Goal: Transaction & Acquisition: Download file/media

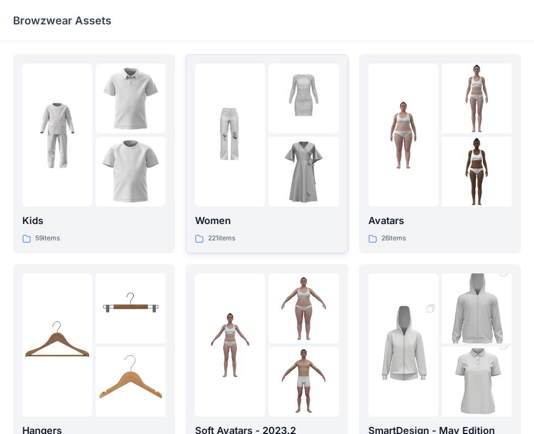
click at [257, 227] on p "Women" at bounding box center [266, 220] width 143 height 15
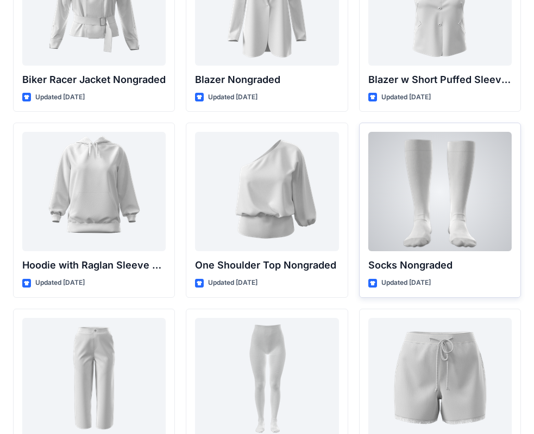
scroll to position [11003, 0]
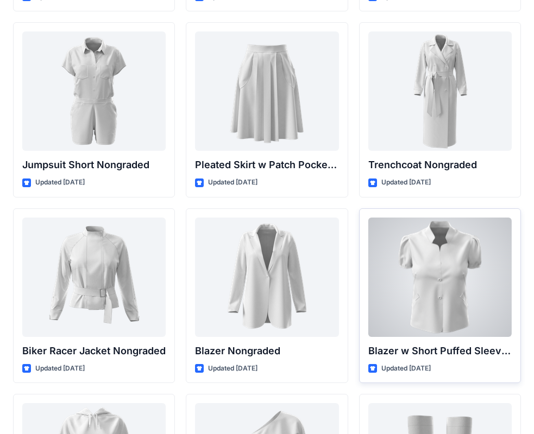
click at [411, 283] on div at bounding box center [439, 277] width 143 height 119
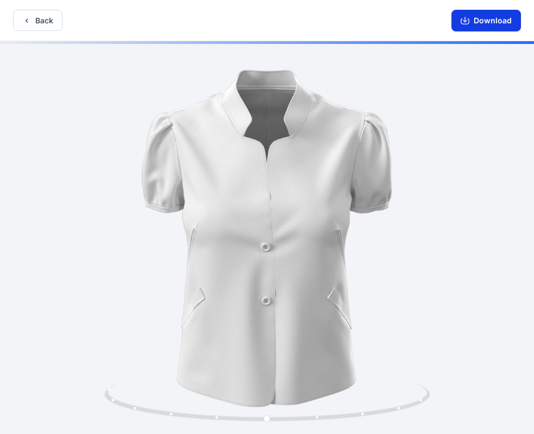
click at [489, 24] on button "Download" at bounding box center [485, 21] width 69 height 22
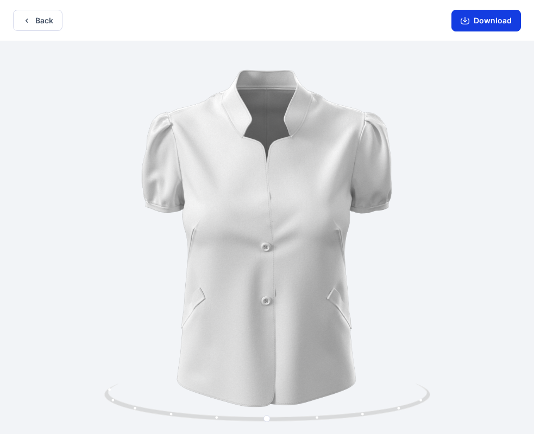
click at [507, 18] on button "Download" at bounding box center [485, 21] width 69 height 22
click at [53, 21] on button "Back" at bounding box center [37, 20] width 49 height 21
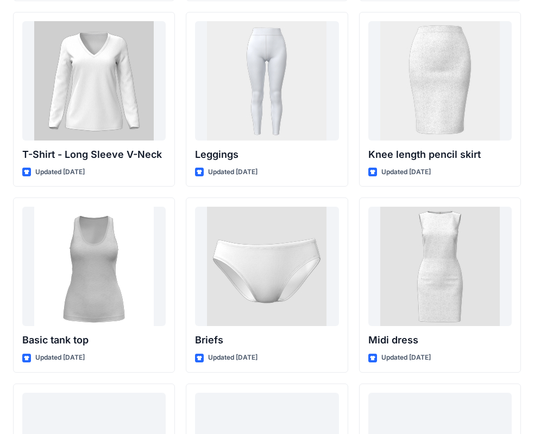
scroll to position [8740, 0]
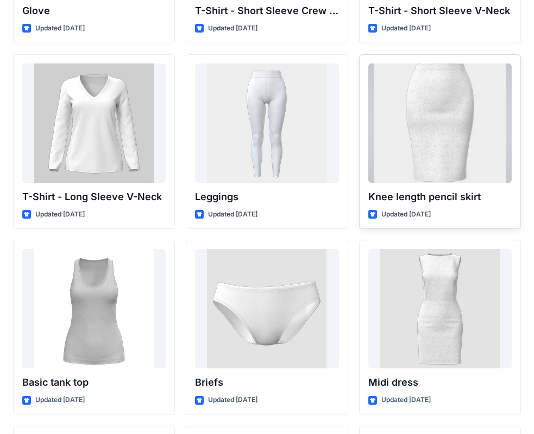
click at [446, 140] on div at bounding box center [439, 123] width 143 height 119
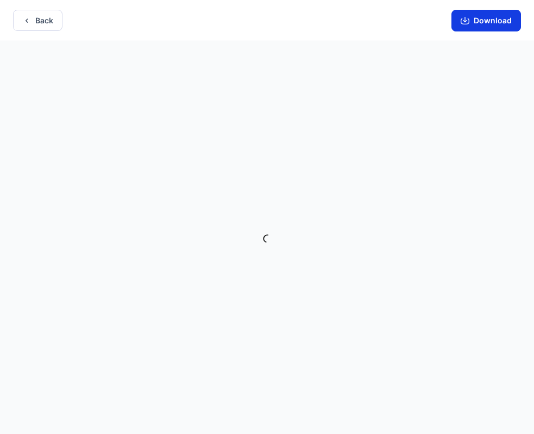
click at [490, 21] on button "Download" at bounding box center [485, 21] width 69 height 22
